Goal: Information Seeking & Learning: Compare options

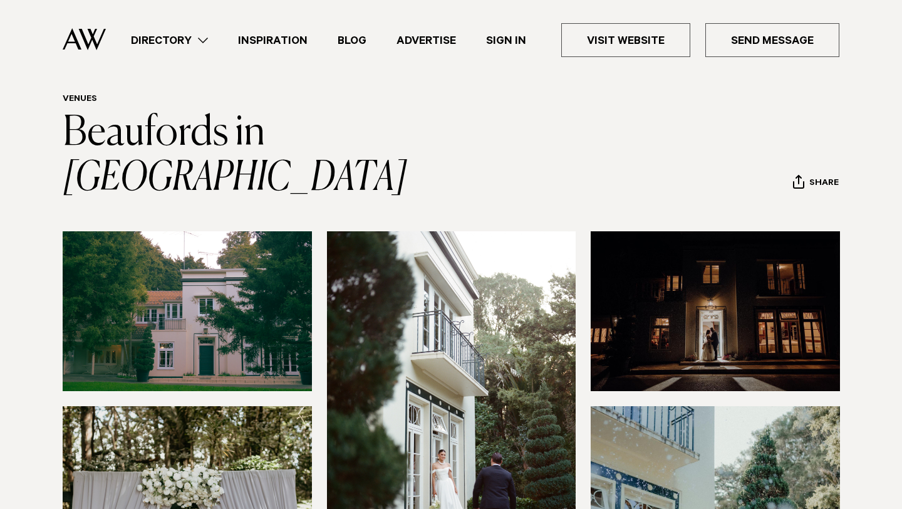
scroll to position [36, 0]
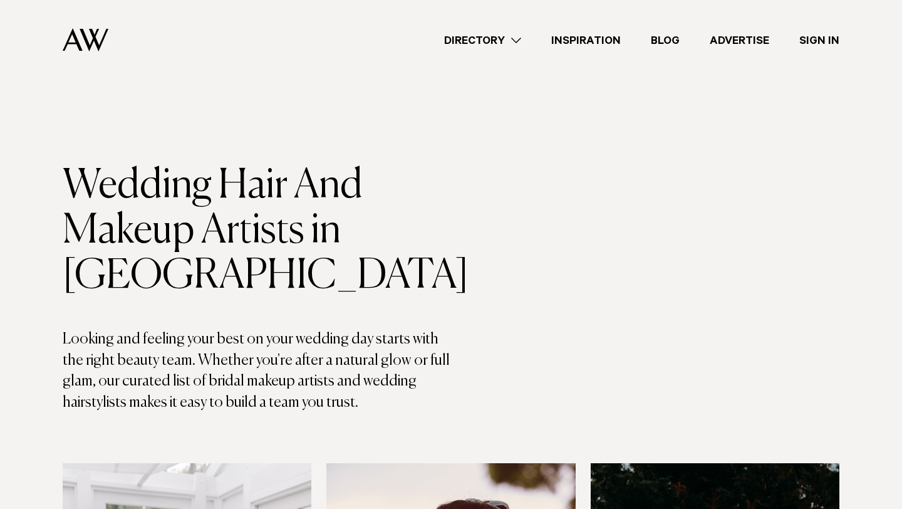
scroll to position [1341, 0]
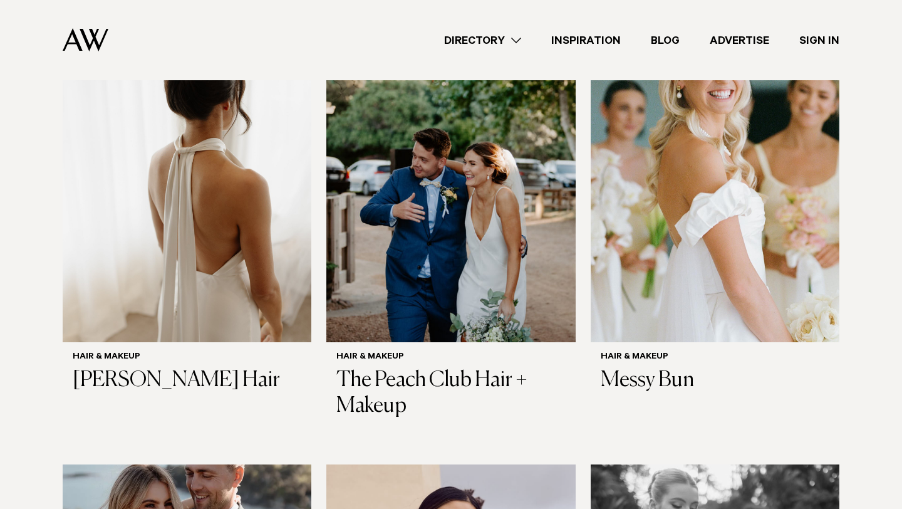
click at [502, 41] on link "Directory" at bounding box center [482, 40] width 107 height 17
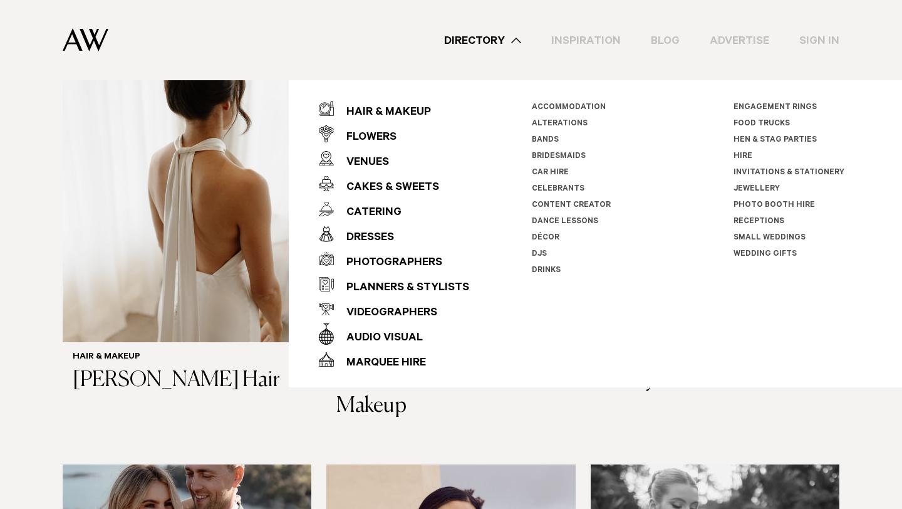
click at [752, 235] on link "Small Weddings" at bounding box center [770, 238] width 72 height 9
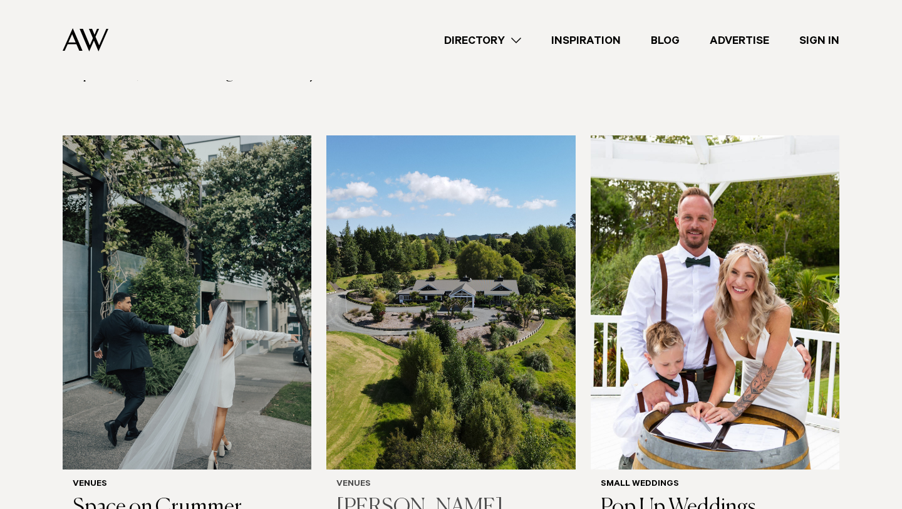
scroll to position [204, 0]
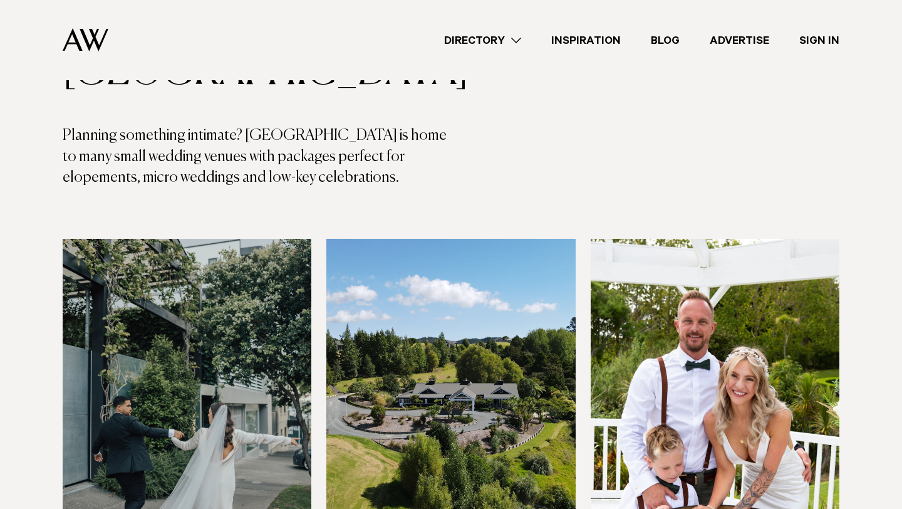
click at [507, 39] on link "Directory" at bounding box center [482, 40] width 107 height 17
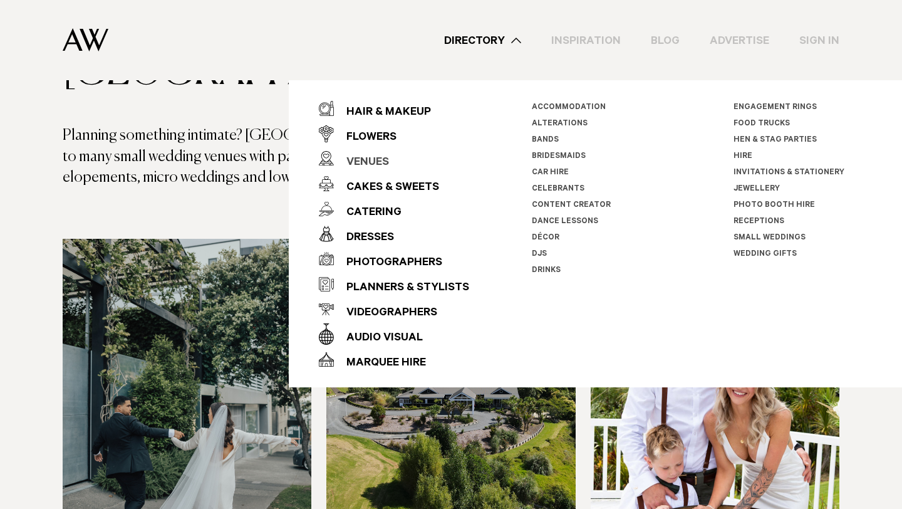
click at [375, 158] on div "Venues" at bounding box center [361, 162] width 55 height 25
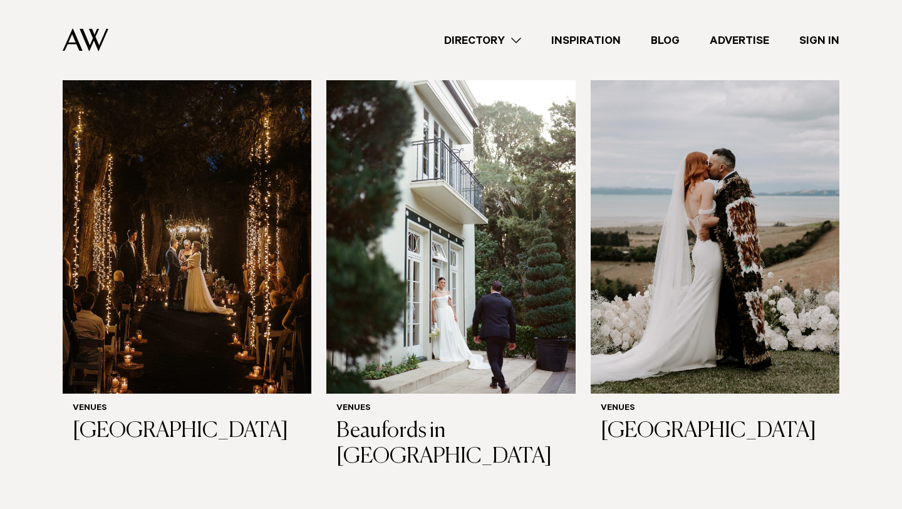
scroll to position [3123, 0]
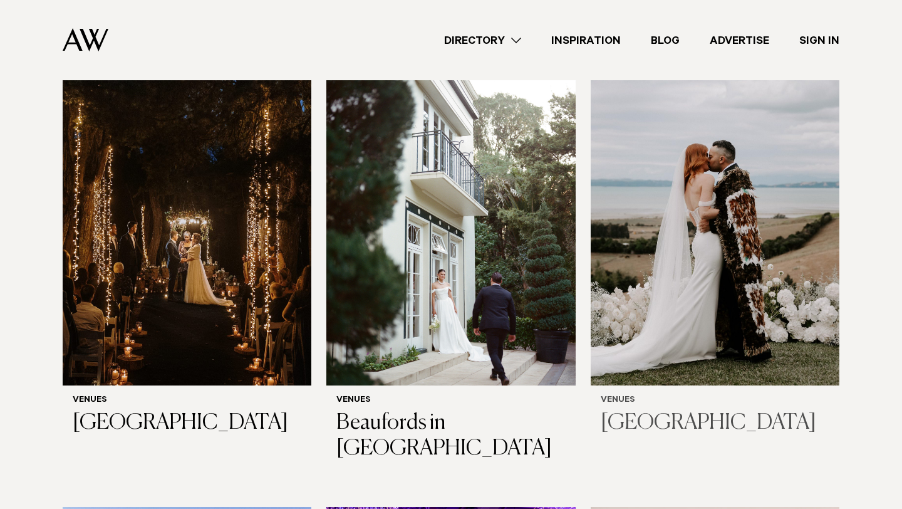
click at [666, 278] on img at bounding box center [715, 218] width 249 height 334
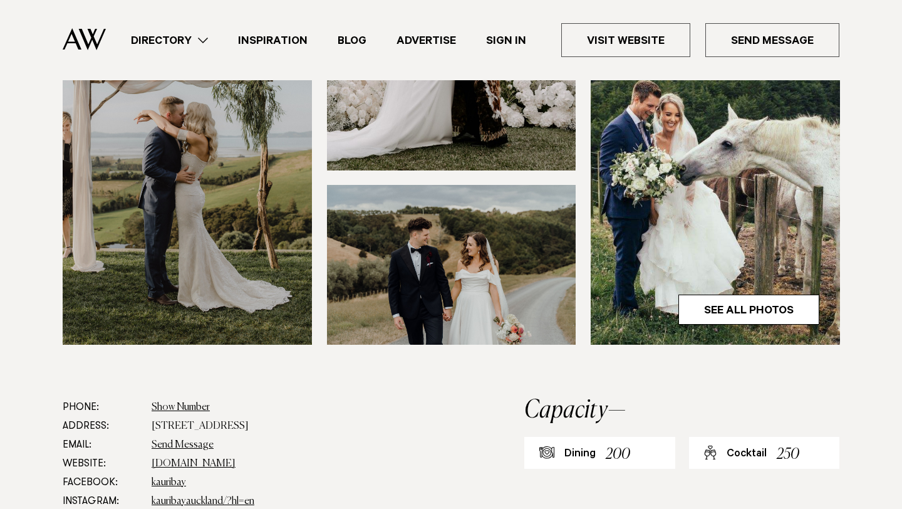
scroll to position [394, 0]
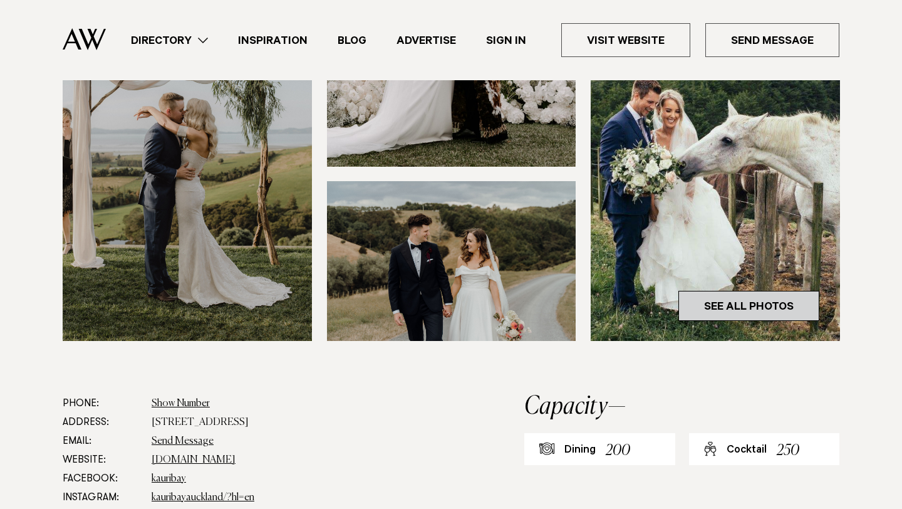
click at [731, 300] on link "See All Photos" at bounding box center [749, 306] width 141 height 30
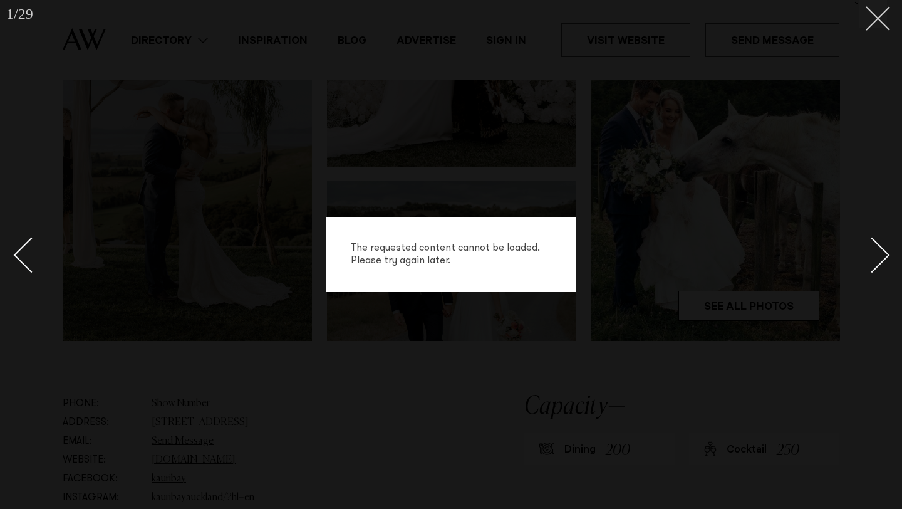
click at [872, 13] on line at bounding box center [878, 18] width 23 height 23
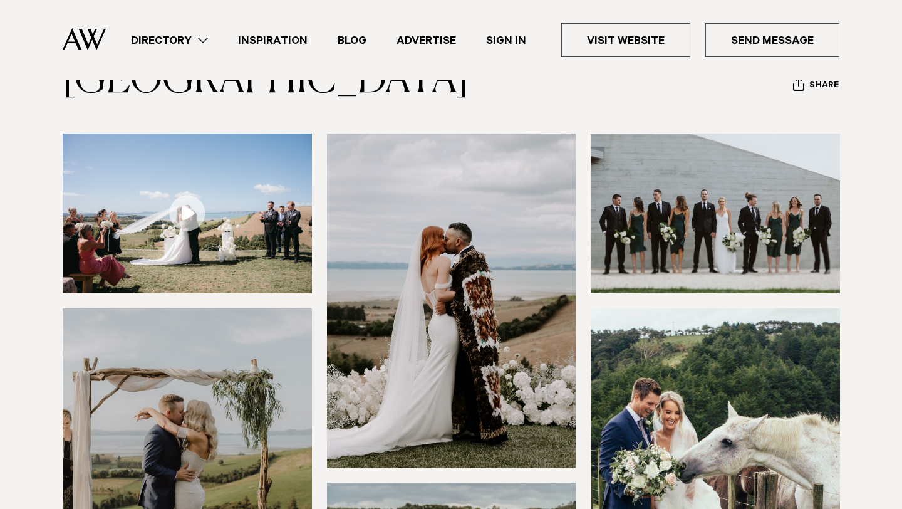
scroll to position [91, 0]
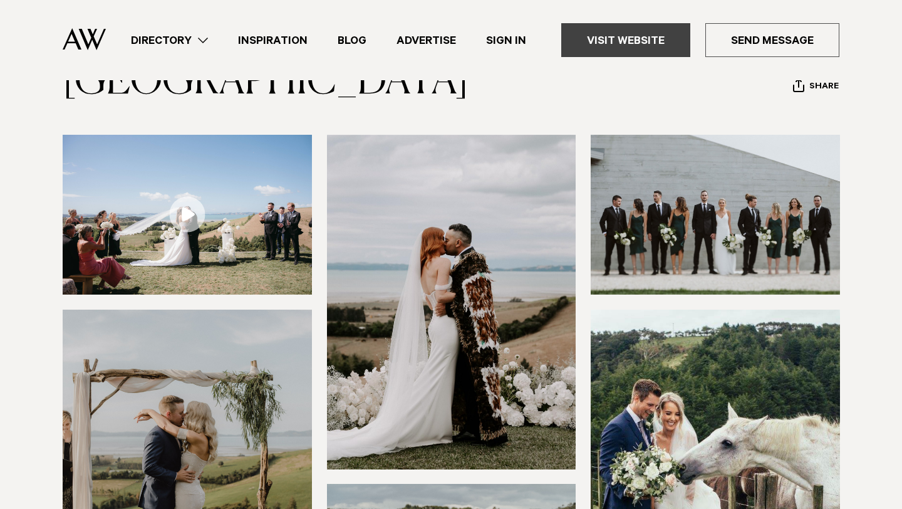
click at [637, 41] on link "Visit Website" at bounding box center [625, 40] width 129 height 34
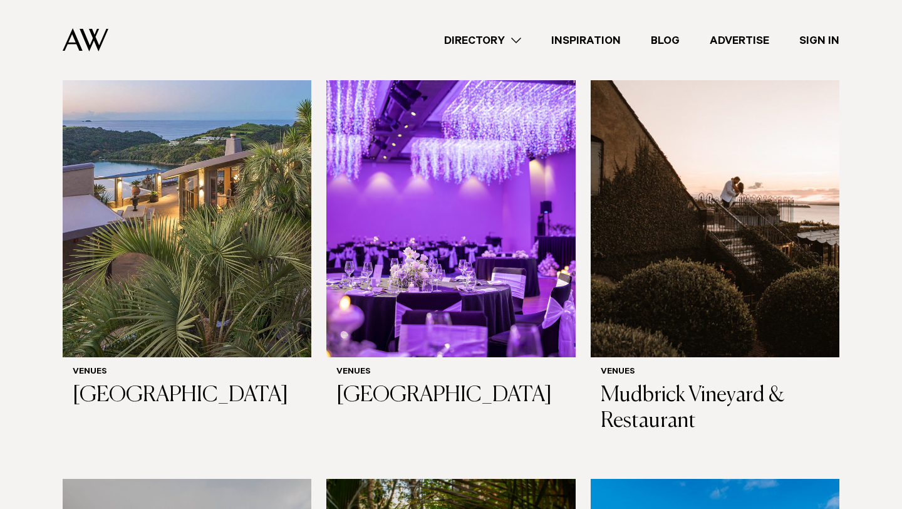
scroll to position [3646, 0]
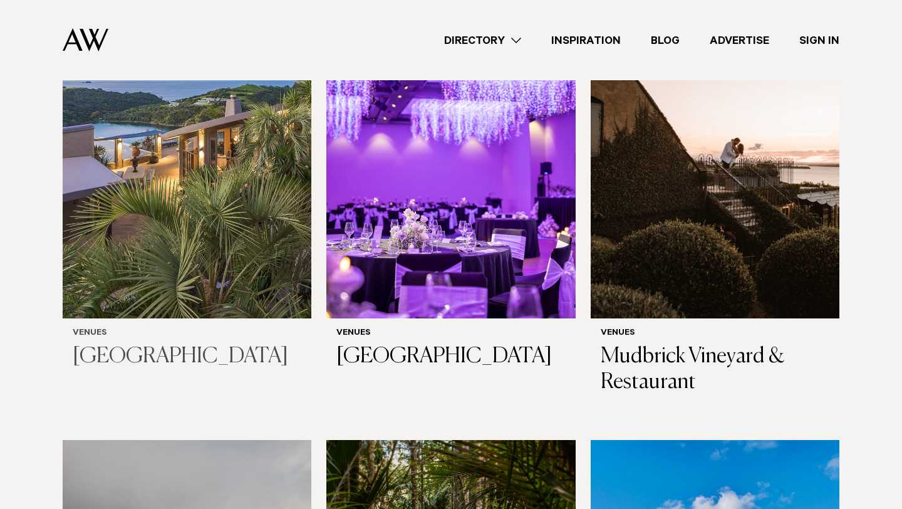
click at [159, 184] on img at bounding box center [187, 151] width 249 height 334
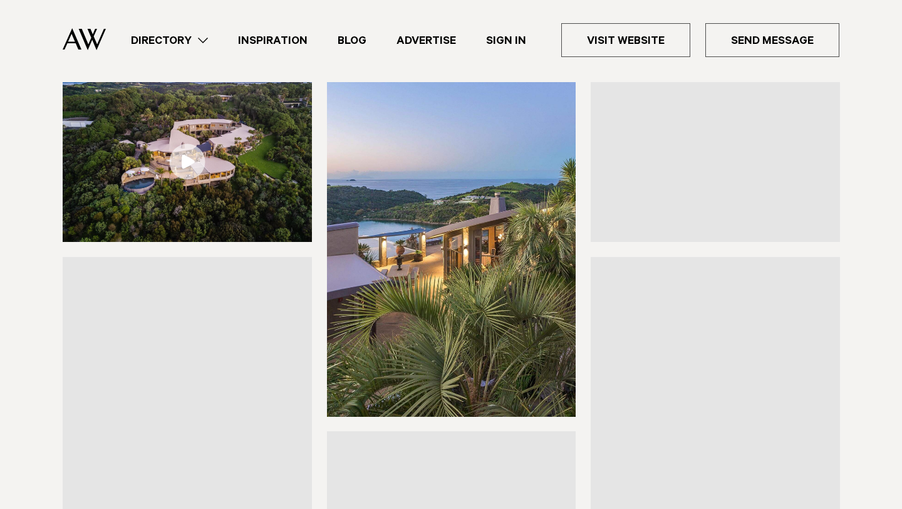
scroll to position [142, 0]
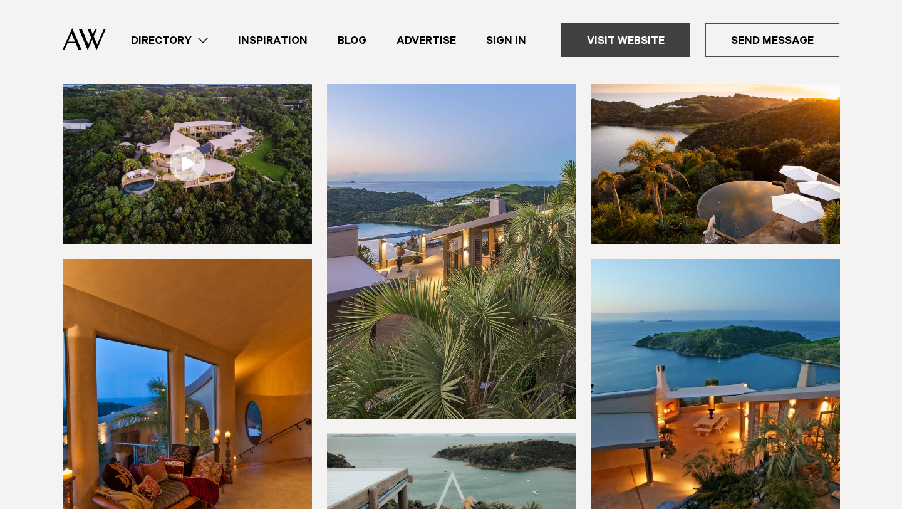
click at [610, 46] on link "Visit Website" at bounding box center [625, 40] width 129 height 34
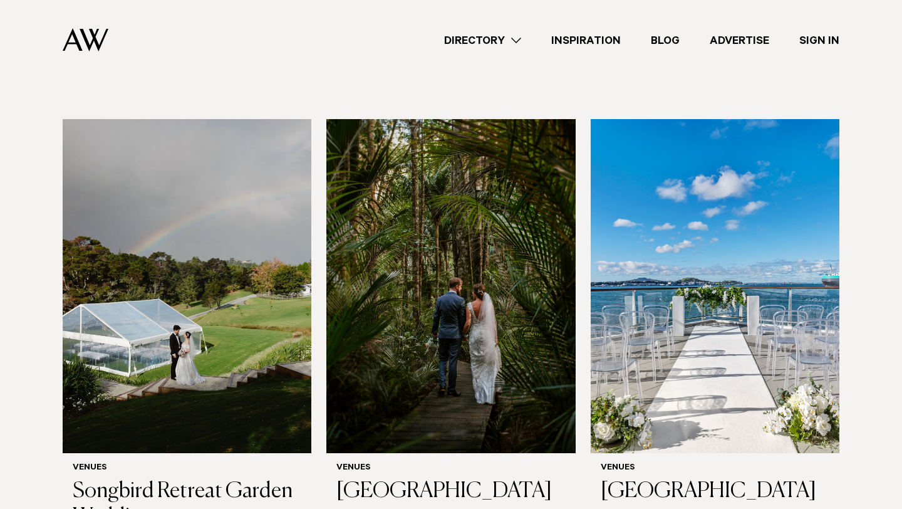
scroll to position [3966, 0]
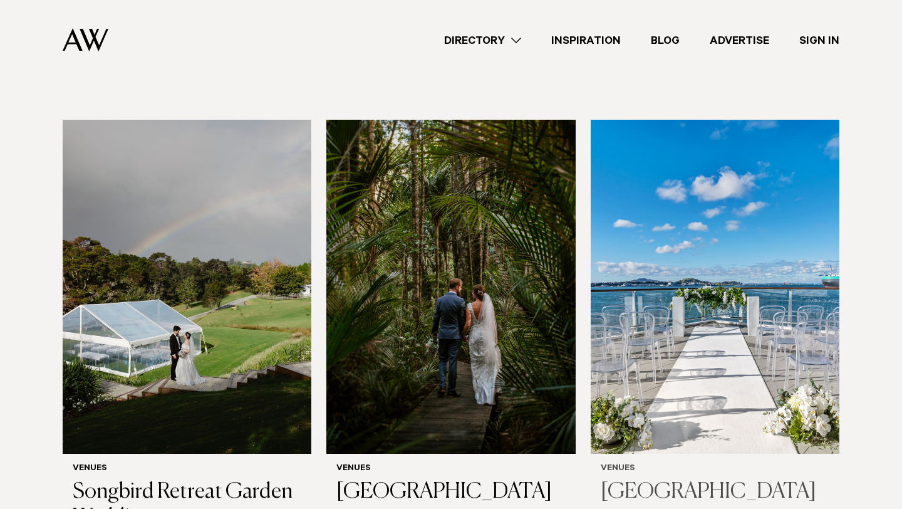
click at [686, 261] on img at bounding box center [715, 287] width 249 height 334
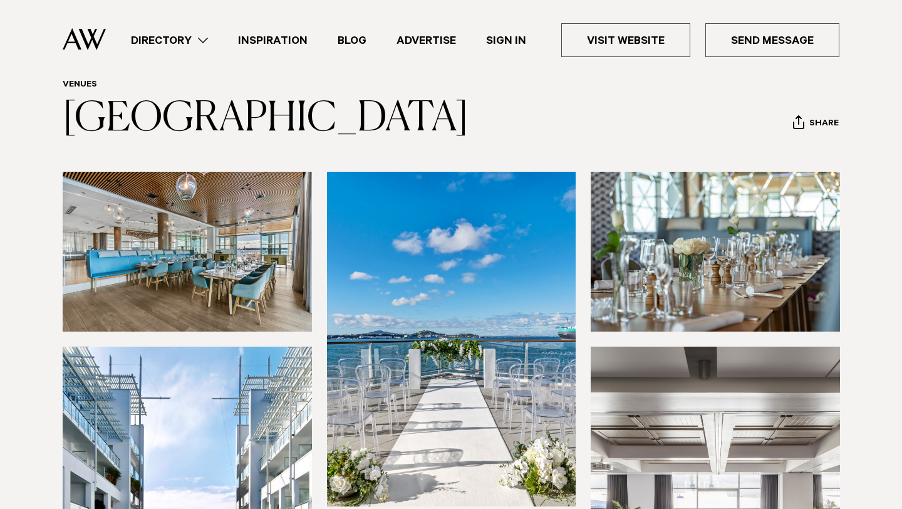
scroll to position [46, 0]
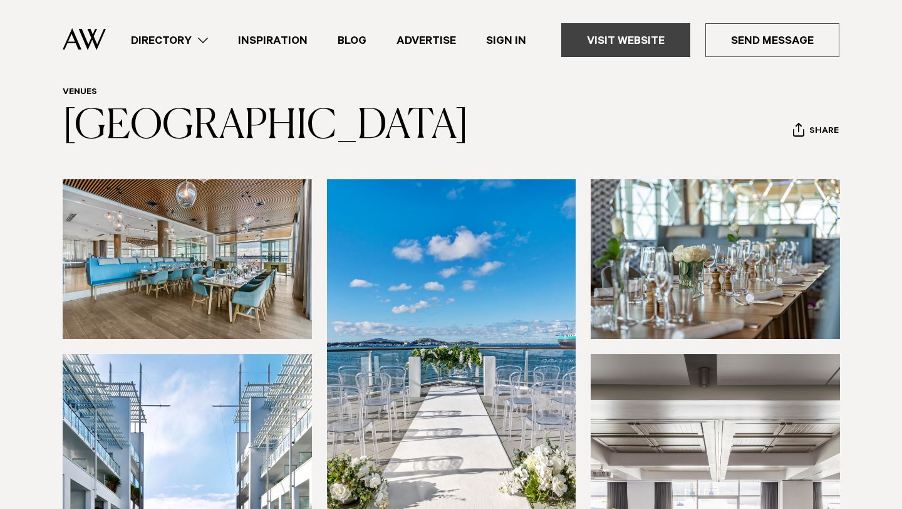
click at [639, 39] on link "Visit Website" at bounding box center [625, 40] width 129 height 34
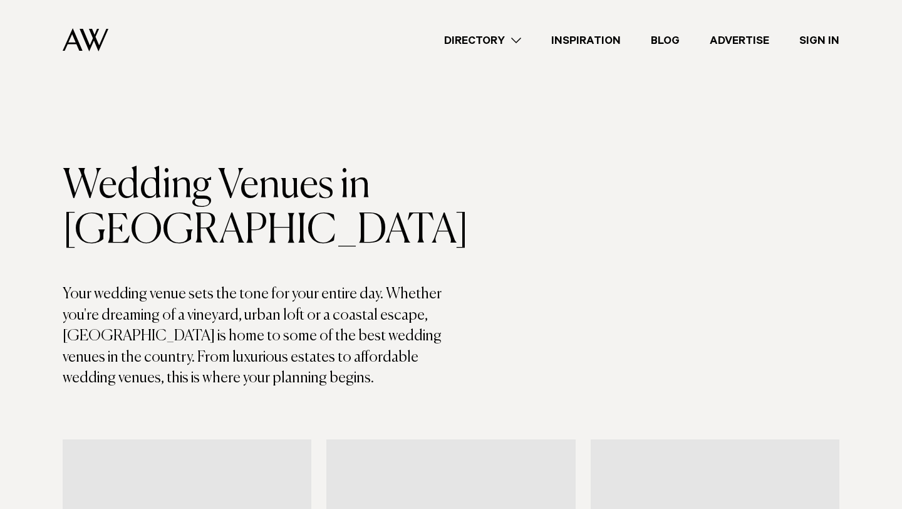
scroll to position [3966, 0]
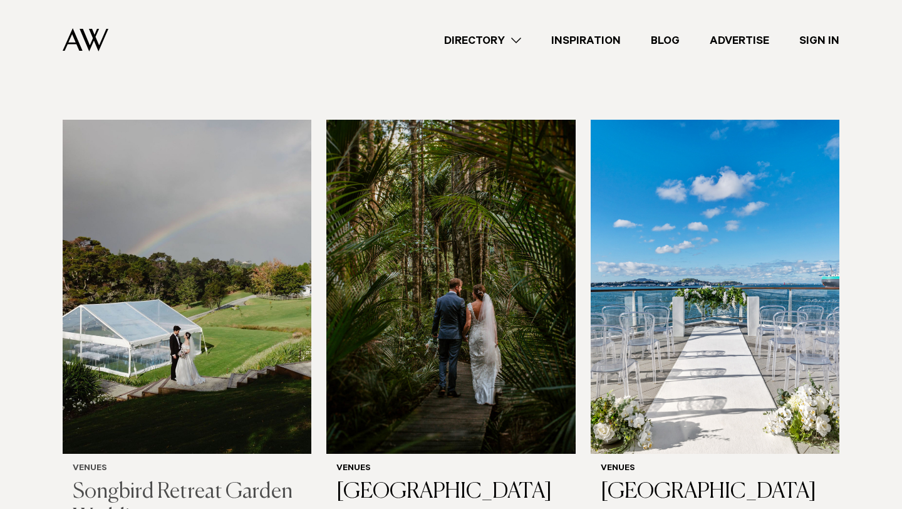
click at [171, 277] on img at bounding box center [187, 287] width 249 height 334
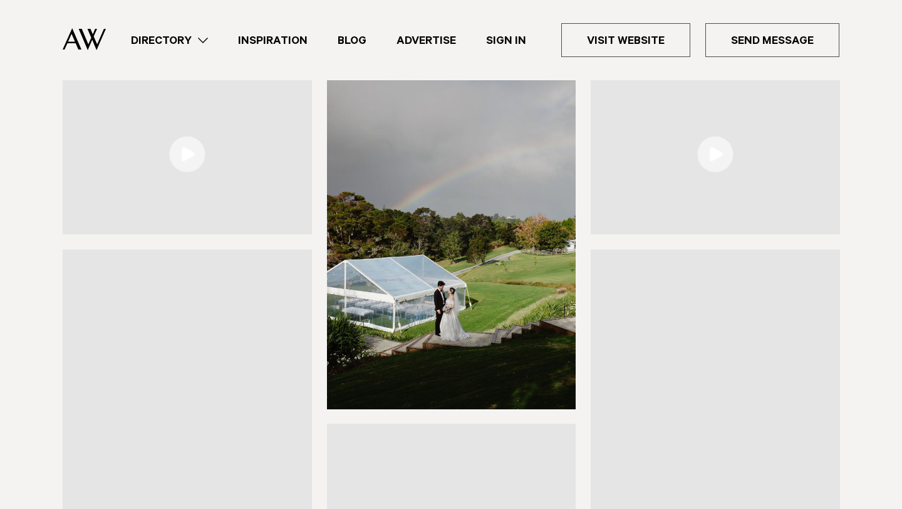
scroll to position [199, 0]
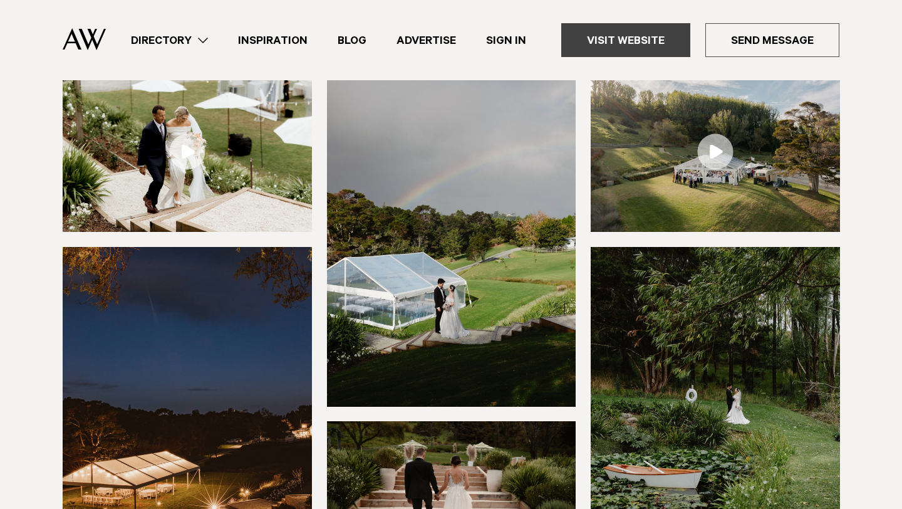
click at [617, 46] on link "Visit Website" at bounding box center [625, 40] width 129 height 34
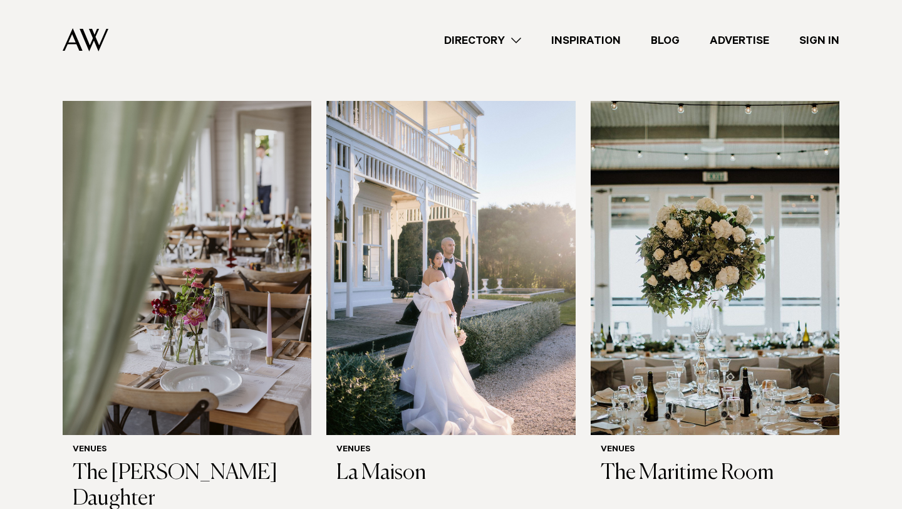
scroll to position [5327, 0]
click at [407, 181] on img at bounding box center [450, 269] width 249 height 334
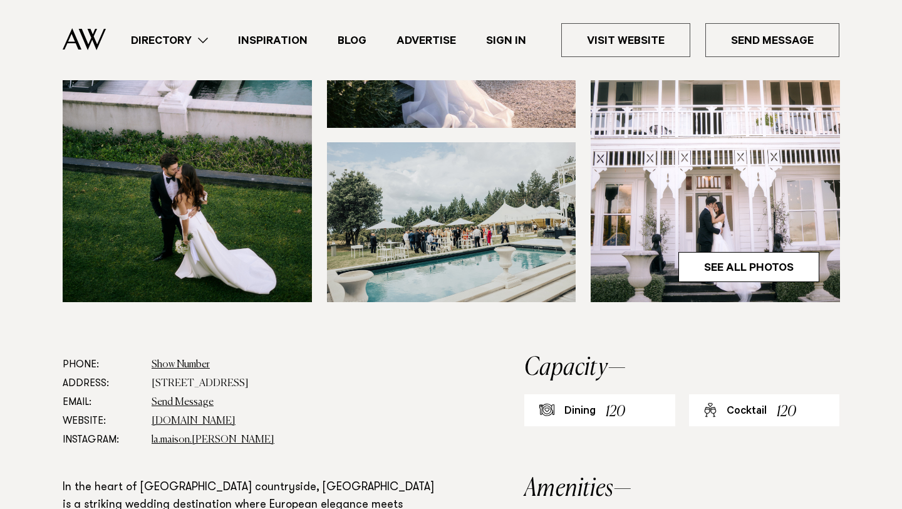
scroll to position [434, 0]
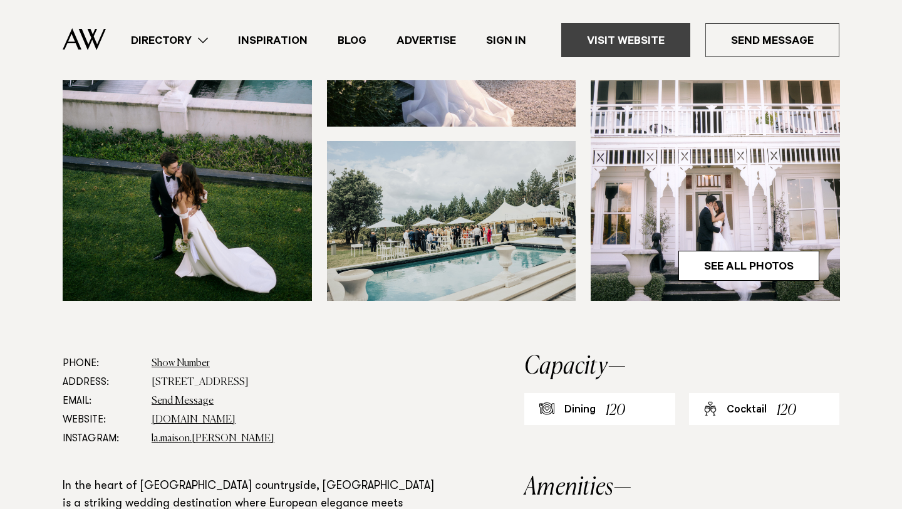
click at [629, 33] on link "Visit Website" at bounding box center [625, 40] width 129 height 34
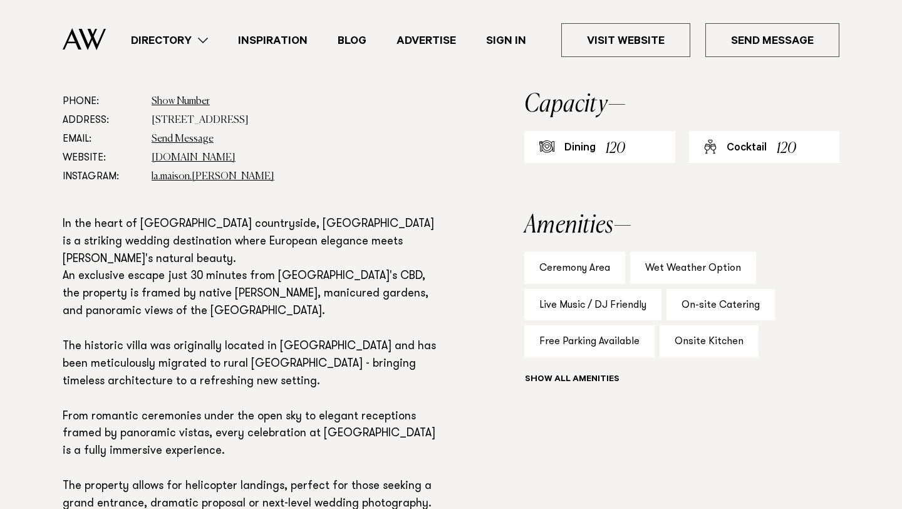
scroll to position [919, 0]
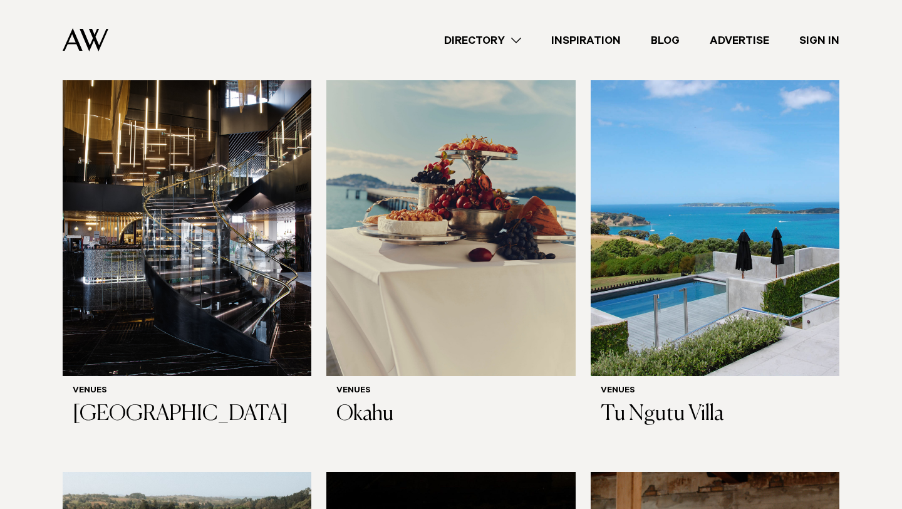
scroll to position [6295, 0]
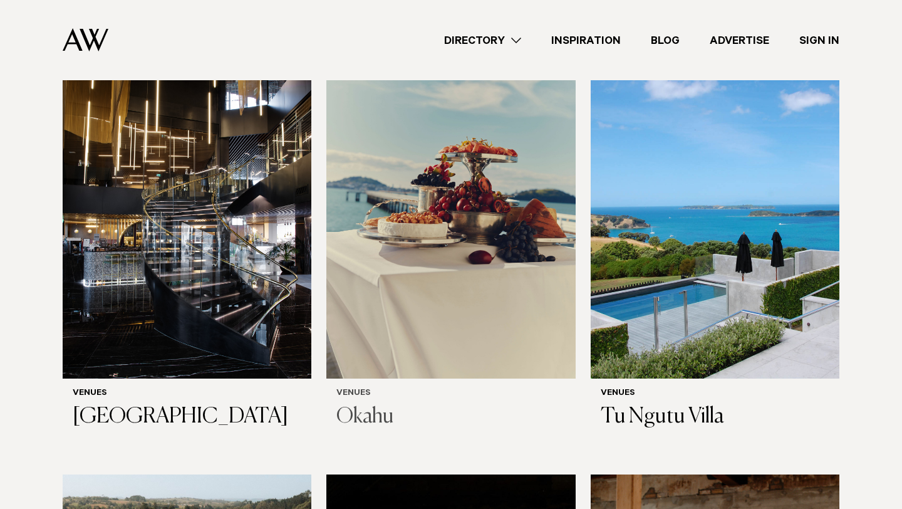
click at [371, 142] on img at bounding box center [450, 211] width 249 height 334
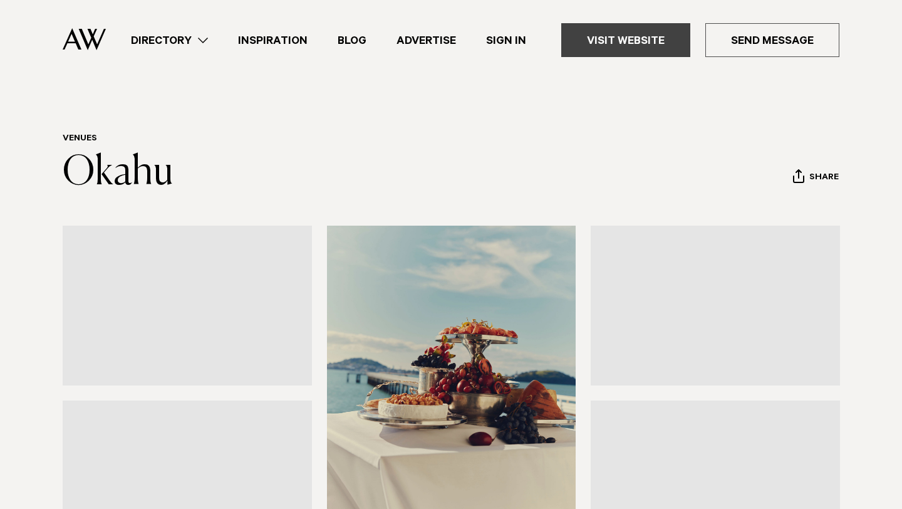
click at [604, 39] on link "Visit Website" at bounding box center [625, 40] width 129 height 34
